Goal: Task Accomplishment & Management: Manage account settings

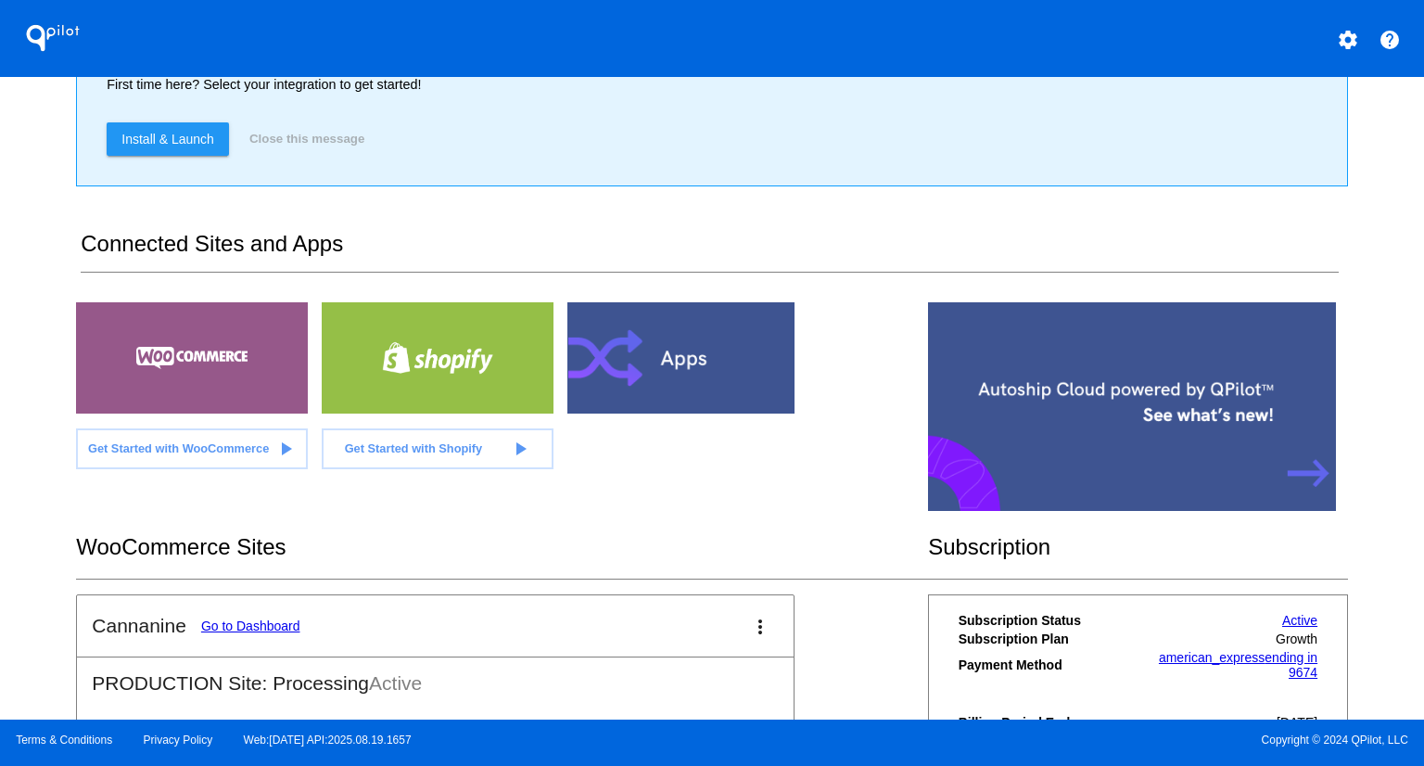
scroll to position [364, 0]
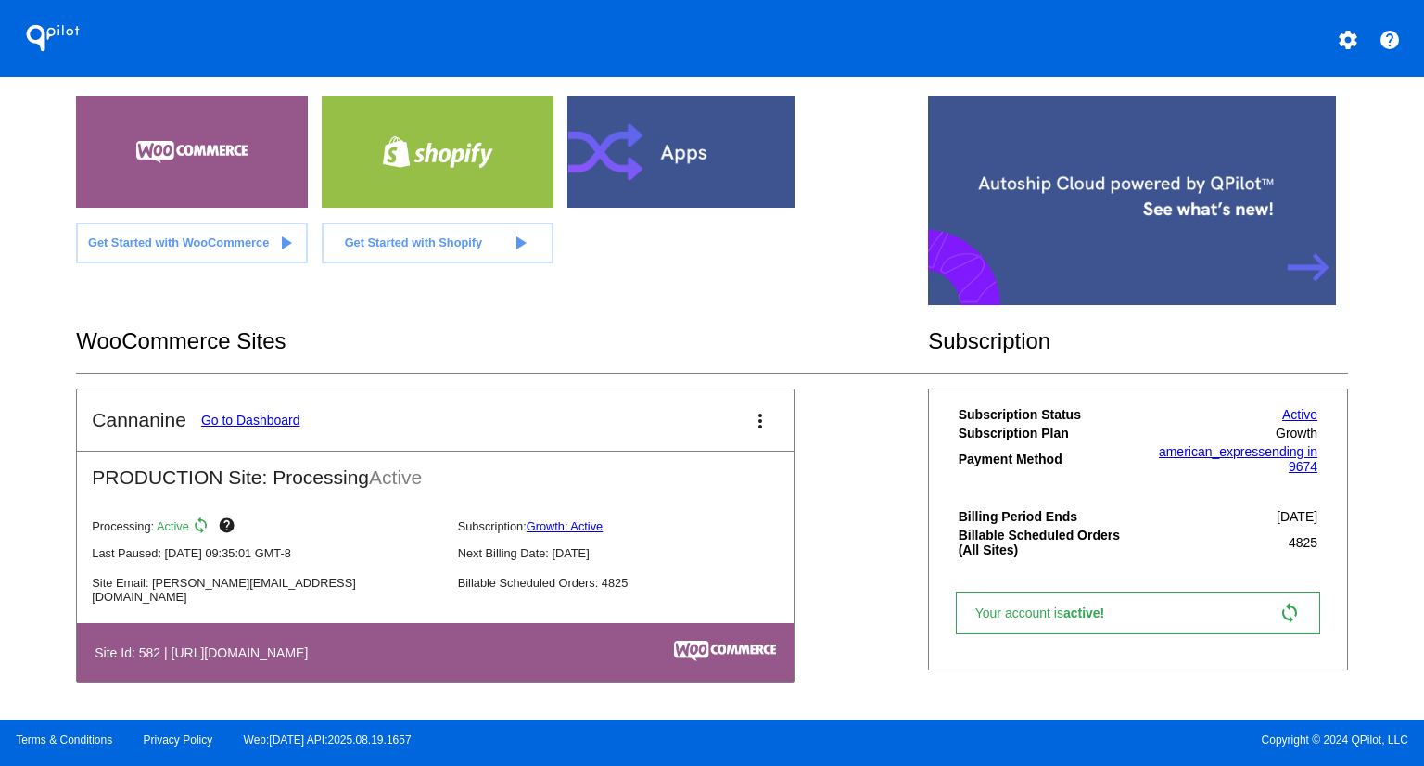
click at [271, 413] on link "Go to Dashboard" at bounding box center [250, 420] width 99 height 15
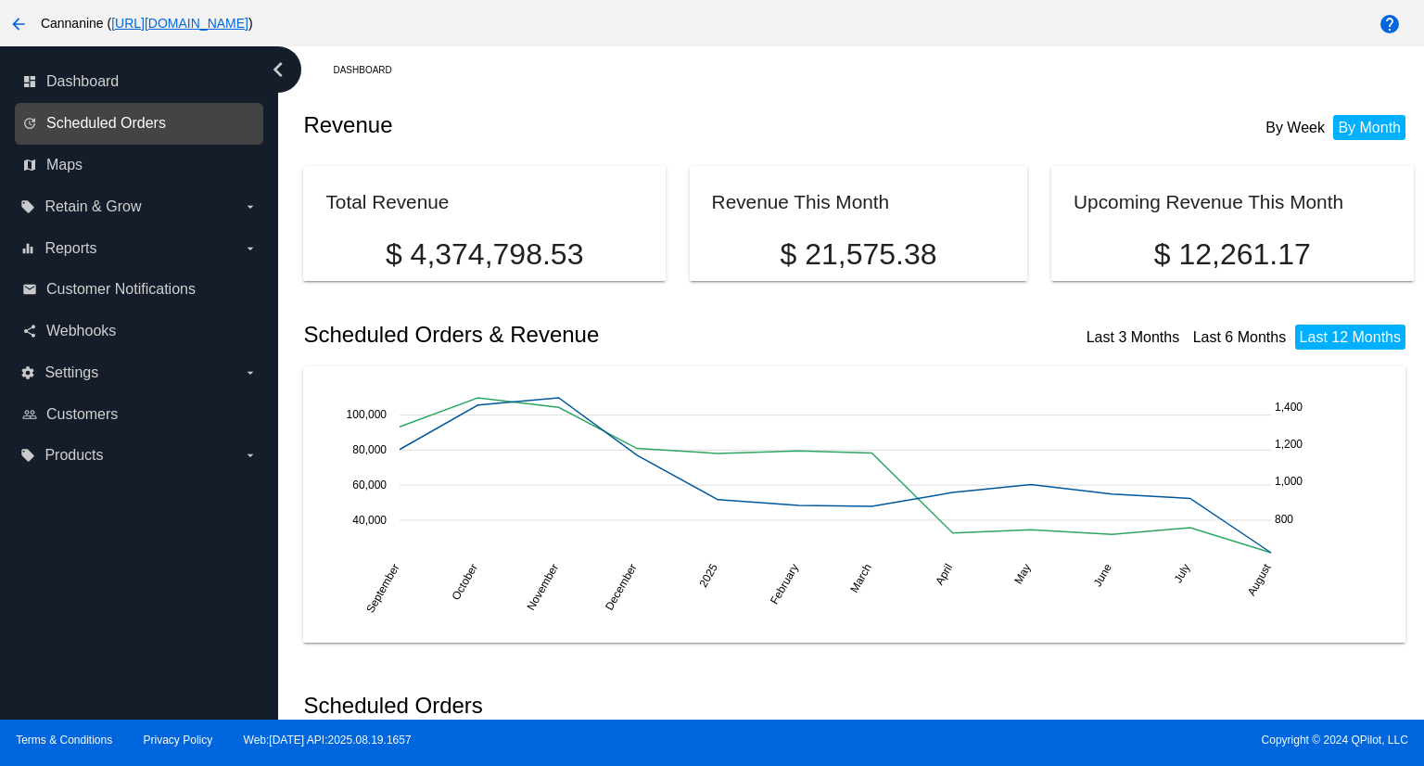
click at [93, 118] on span "Scheduled Orders" at bounding box center [106, 123] width 120 height 17
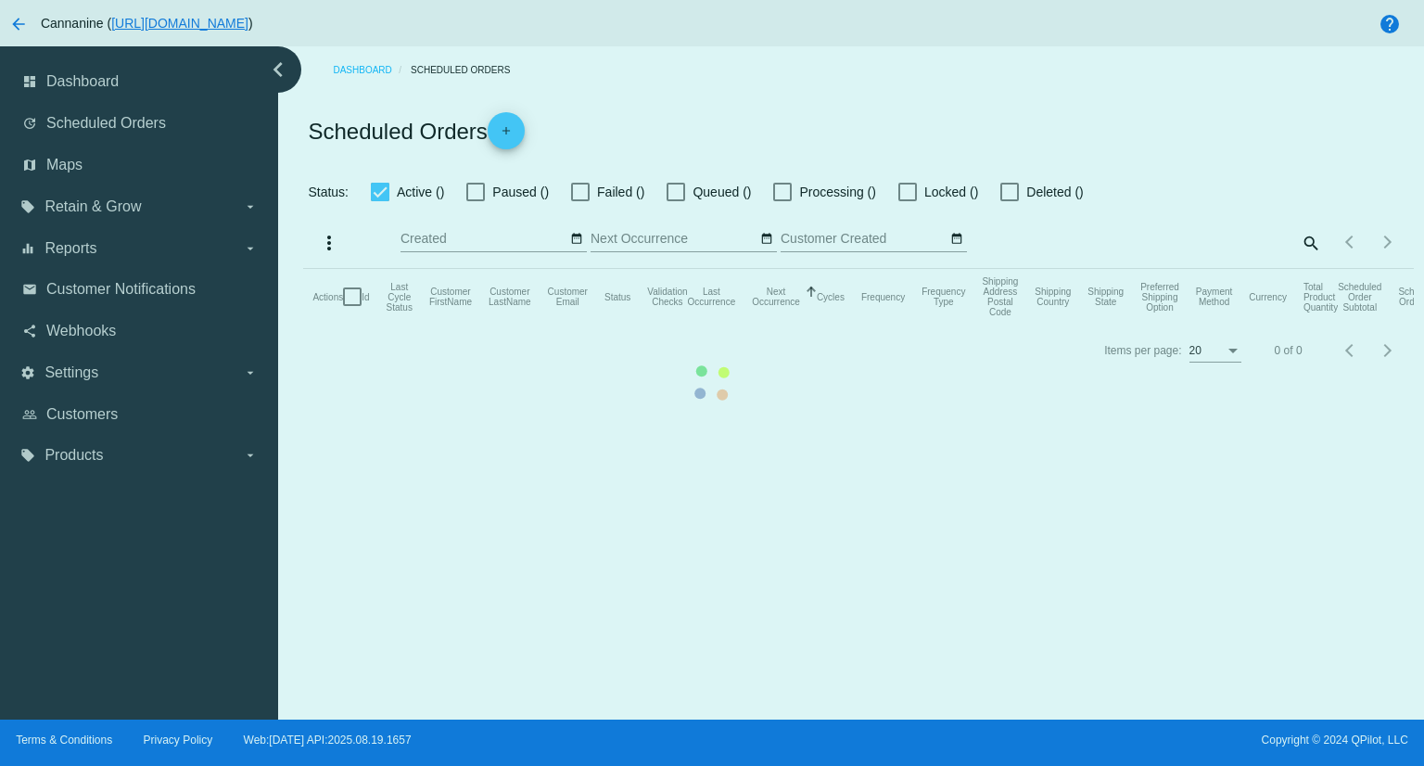
checkbox input "true"
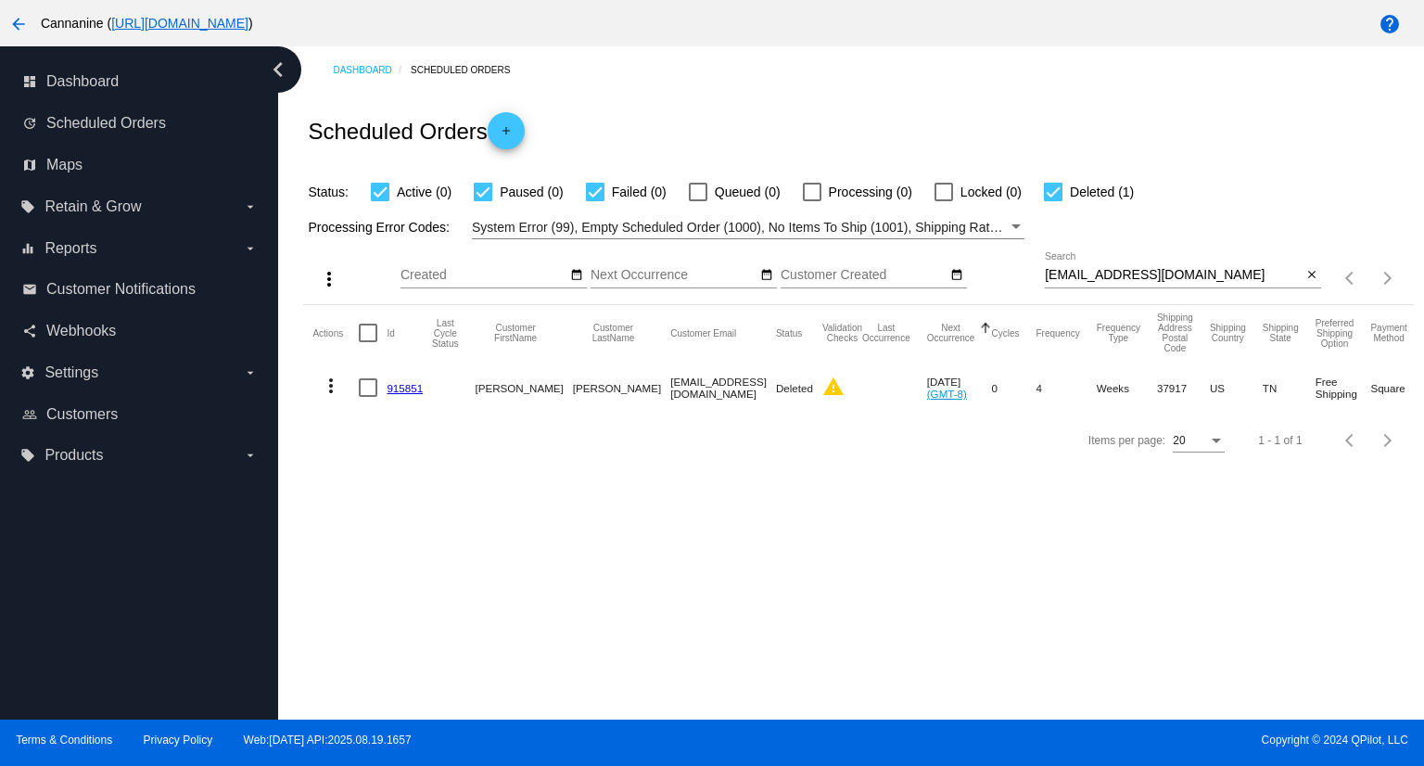
click at [1216, 279] on input "[EMAIL_ADDRESS][DOMAIN_NAME]" at bounding box center [1173, 275] width 257 height 15
paste input "[PERSON_NAME]"
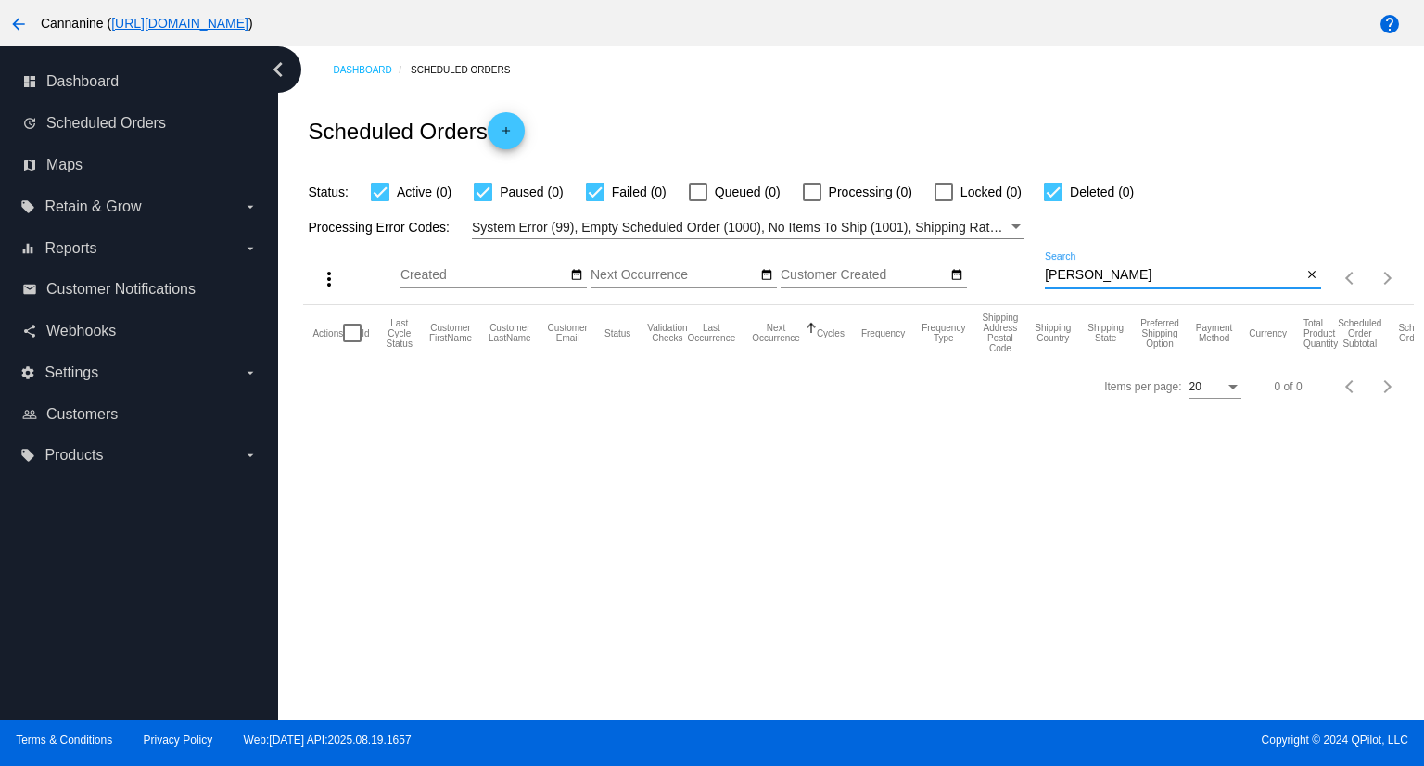
type input "[PERSON_NAME]"
